Goal: Transaction & Acquisition: Subscribe to service/newsletter

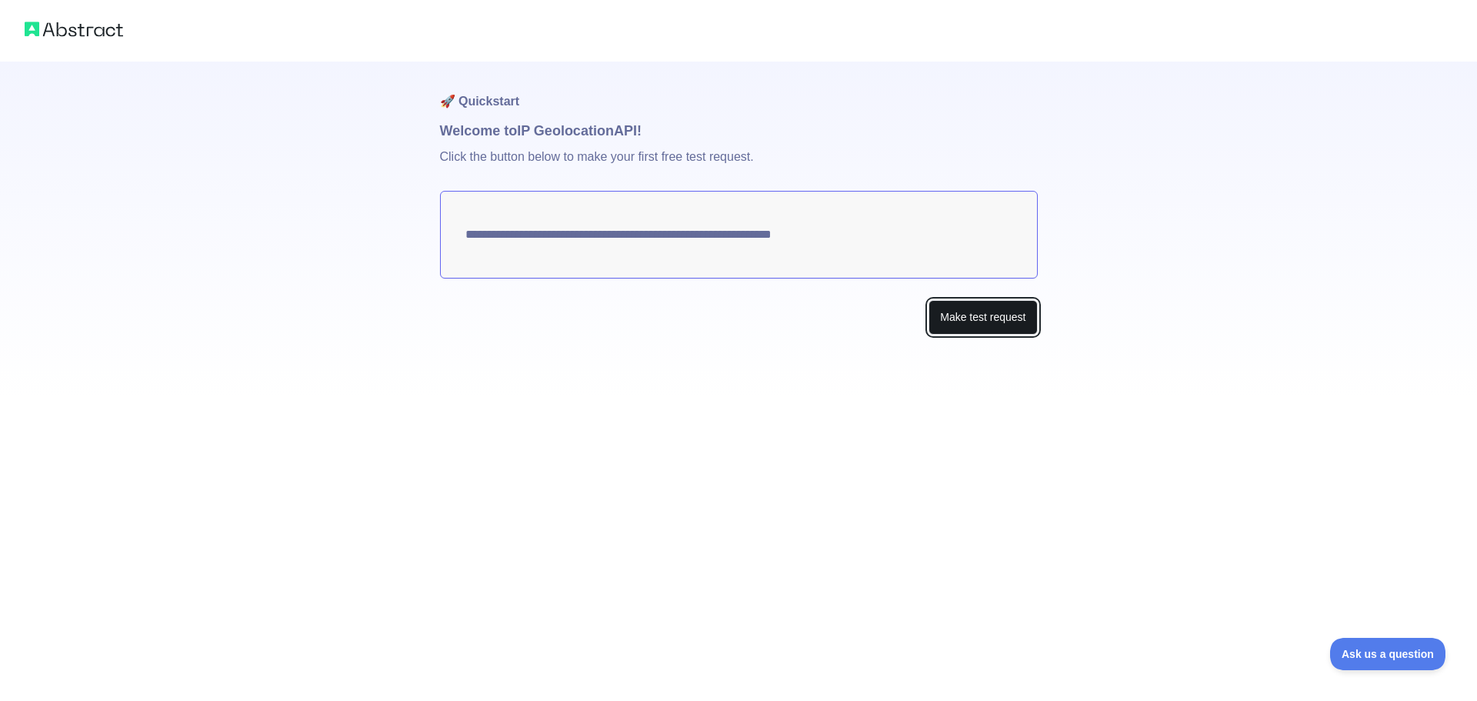
click at [988, 318] on button "Make test request" at bounding box center [982, 317] width 108 height 35
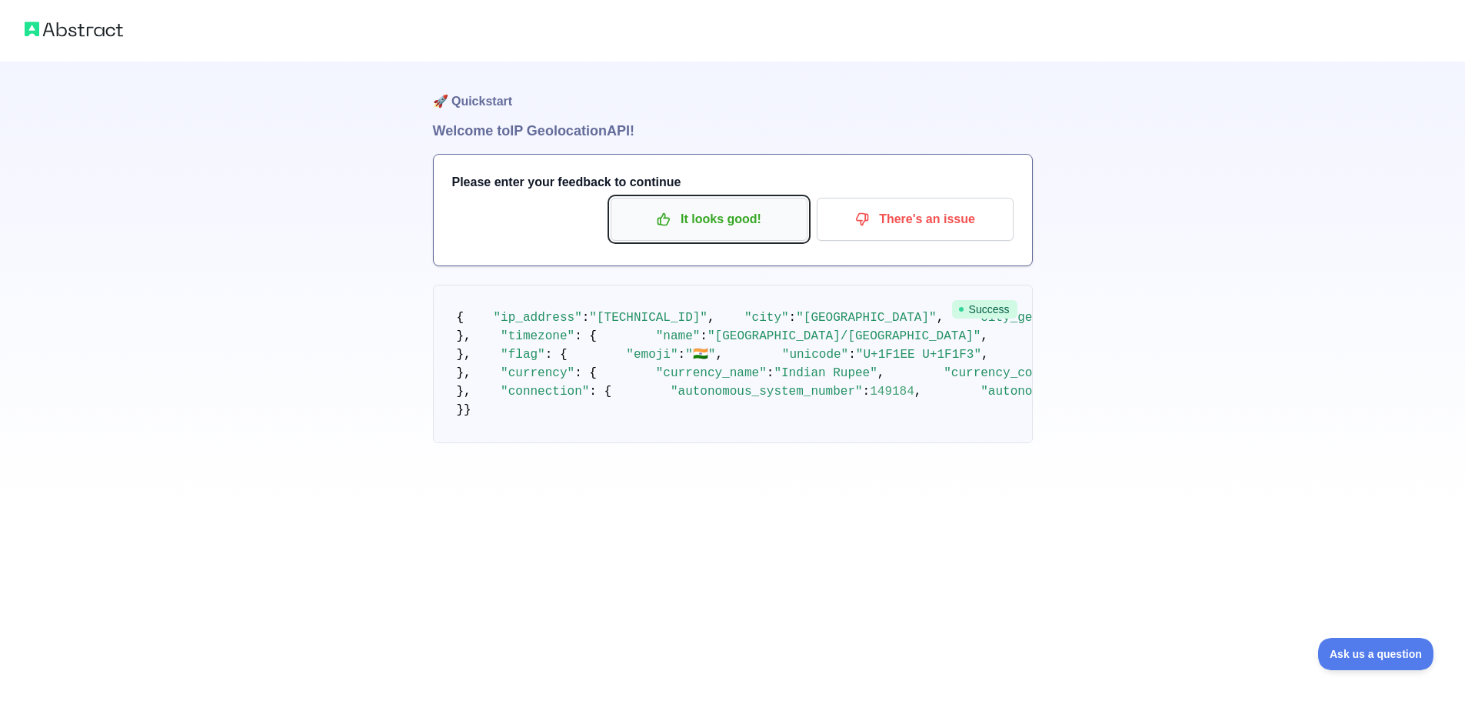
click at [724, 224] on p "It looks good!" at bounding box center [709, 219] width 174 height 26
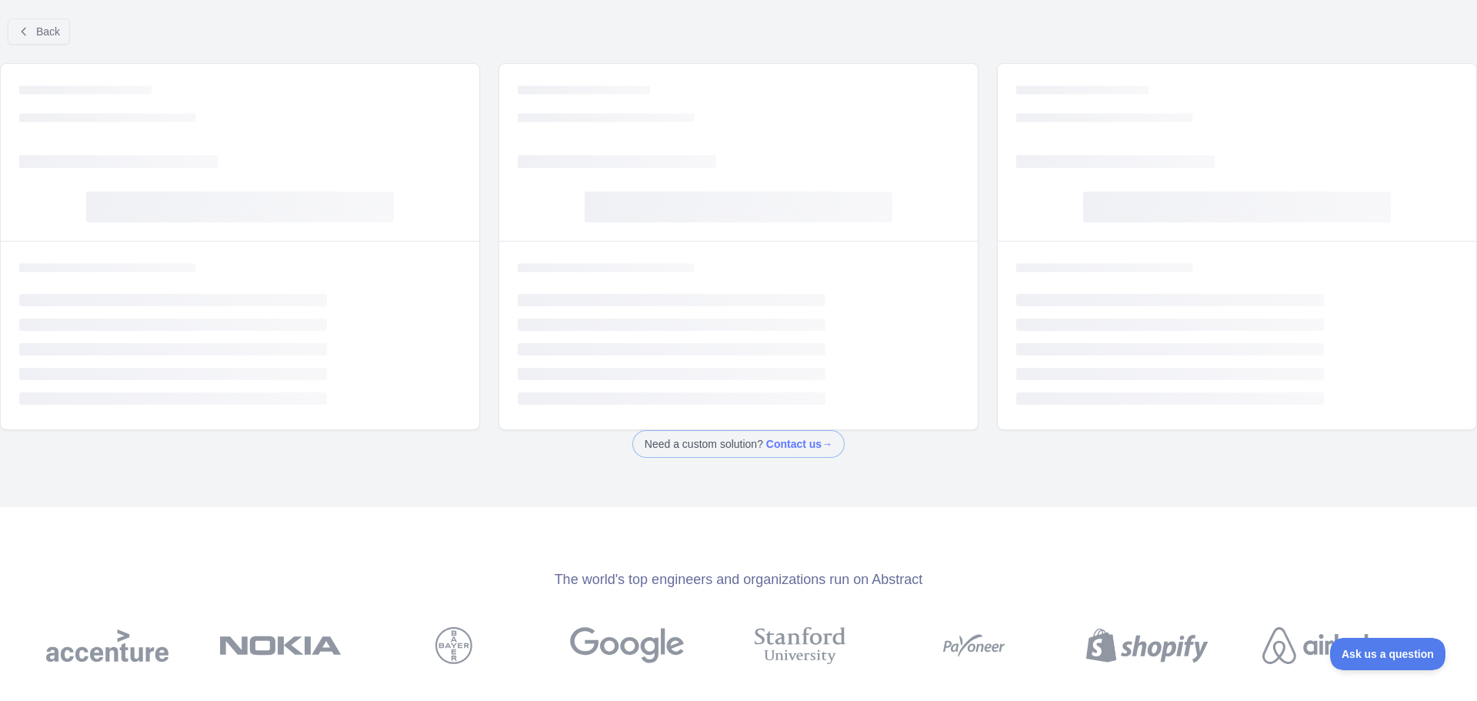
click at [705, 217] on rect at bounding box center [739, 207] width 308 height 31
